Goal: Task Accomplishment & Management: Use online tool/utility

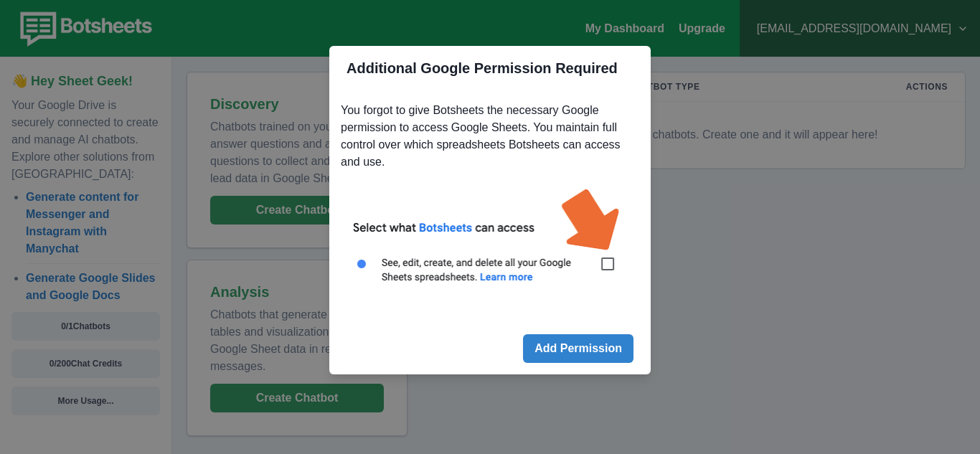
click at [610, 265] on img at bounding box center [490, 243] width 298 height 135
click at [577, 342] on button "Add Permission" at bounding box center [578, 348] width 110 height 29
